Goal: Transaction & Acquisition: Purchase product/service

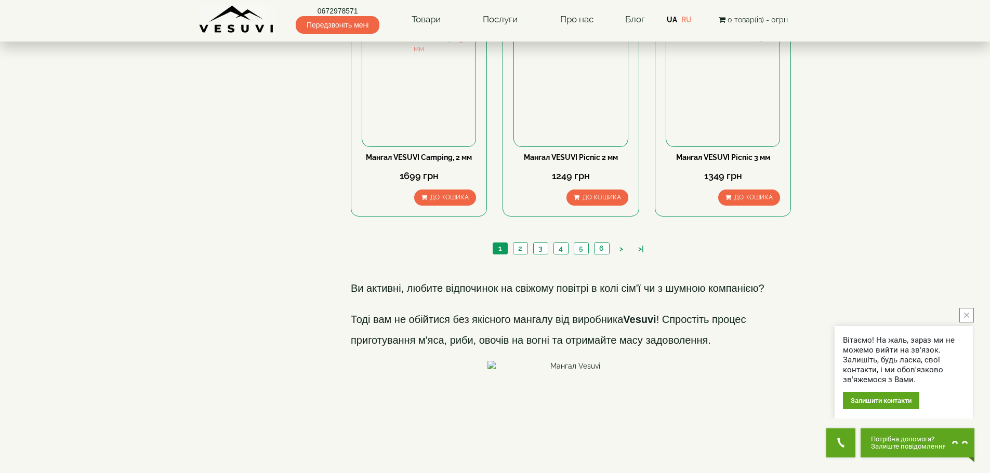
scroll to position [1214, 0]
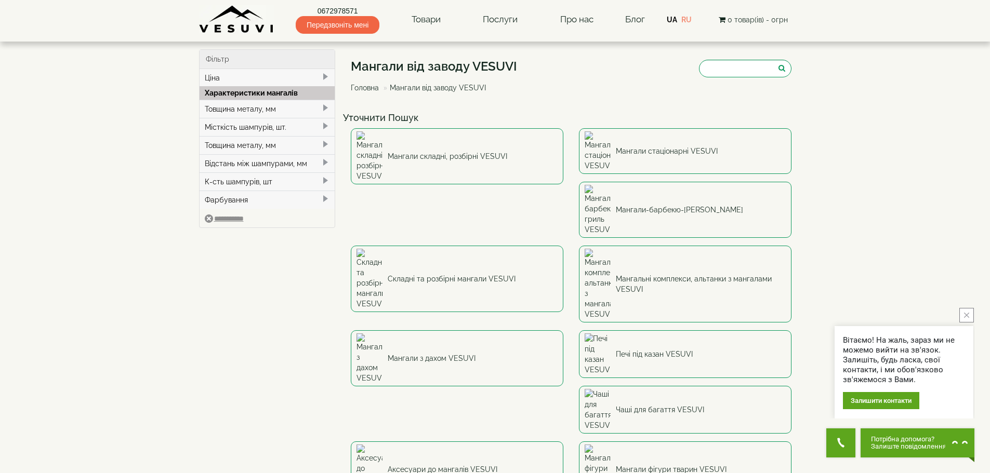
click at [324, 104] on span at bounding box center [325, 108] width 8 height 8
type input "****"
type input "*****"
